Goal: Information Seeking & Learning: Learn about a topic

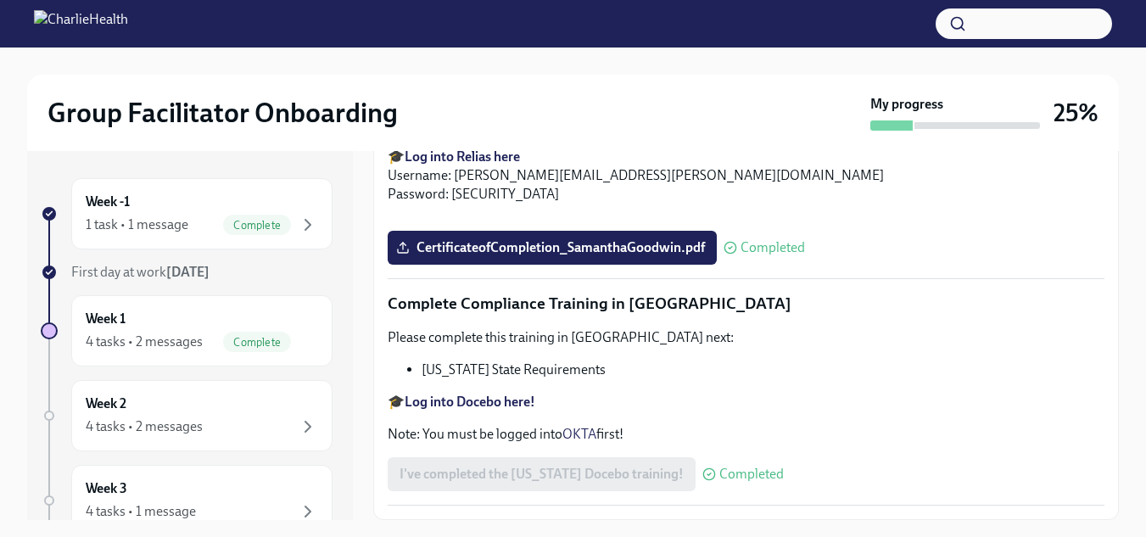
scroll to position [31, 0]
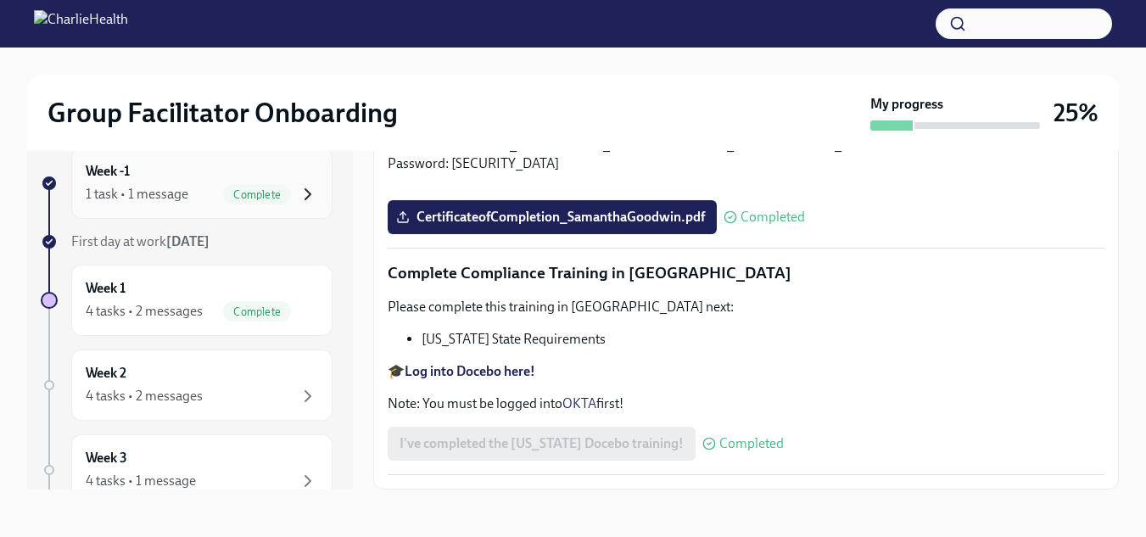
click at [298, 195] on icon "button" at bounding box center [308, 194] width 20 height 20
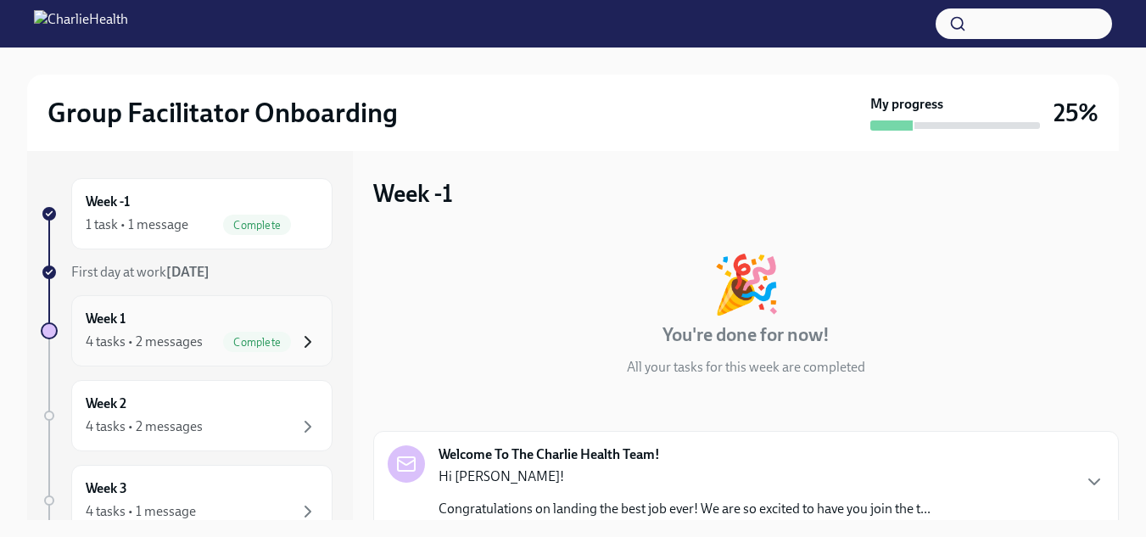
click at [298, 336] on icon "button" at bounding box center [308, 342] width 20 height 20
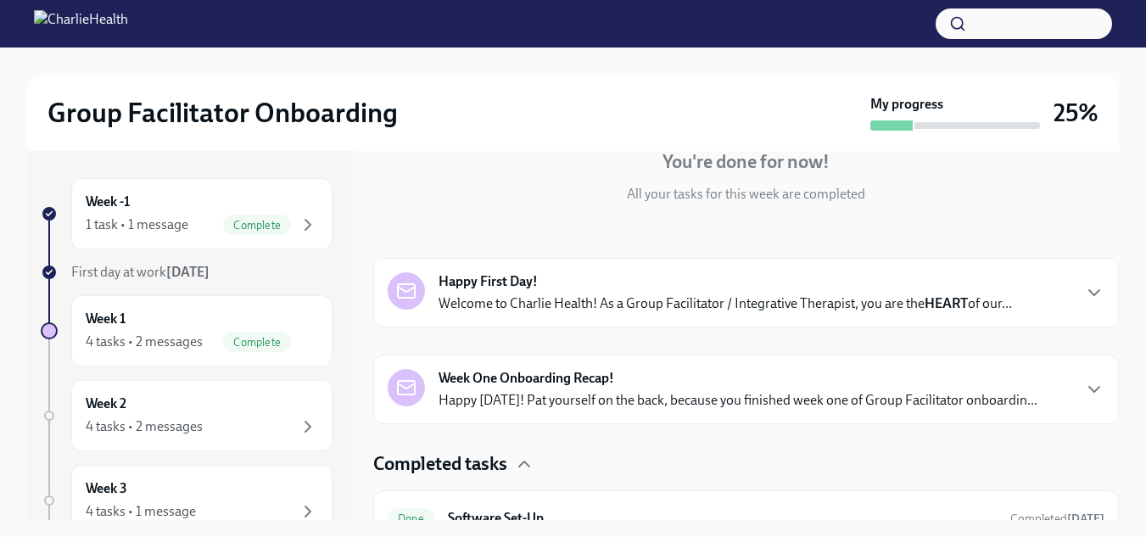
scroll to position [173, 0]
click at [873, 386] on div "Week One Onboarding Recap! Happy [DATE]! Pat yourself on the back, because you …" at bounding box center [737, 389] width 599 height 41
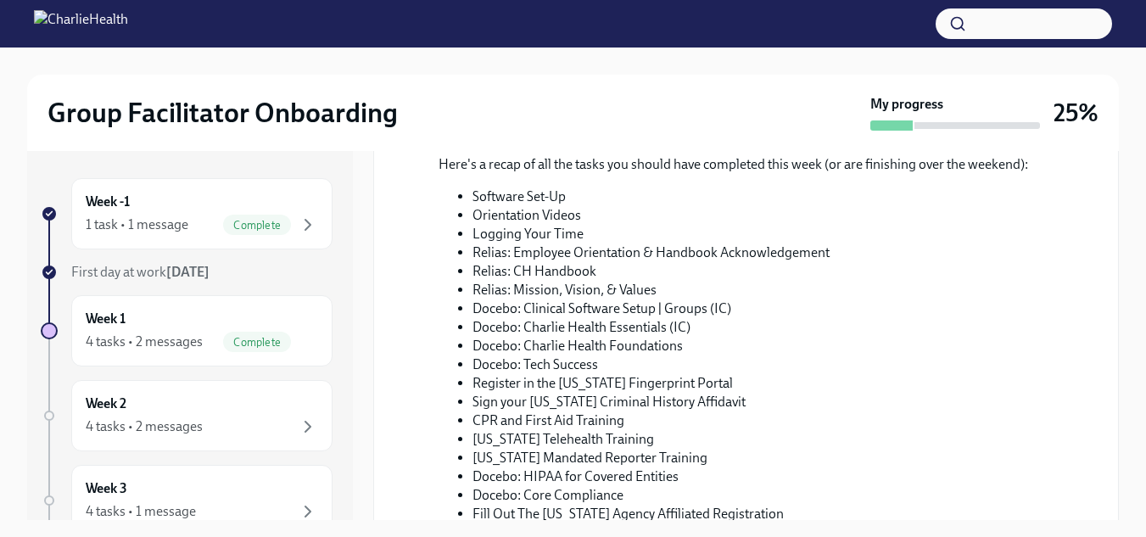
scroll to position [887, 0]
